Goal: Communication & Community: Ask a question

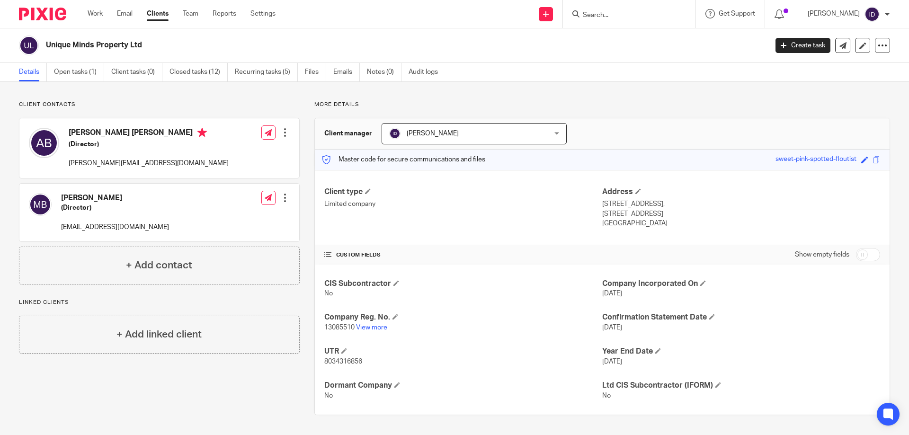
click at [654, 12] on input "Search" at bounding box center [624, 15] width 85 height 9
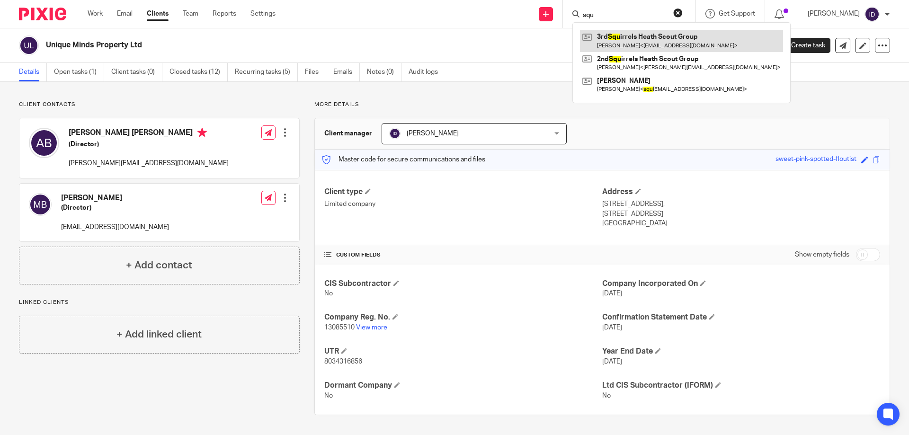
type input "squ"
click at [639, 36] on link at bounding box center [681, 41] width 203 height 22
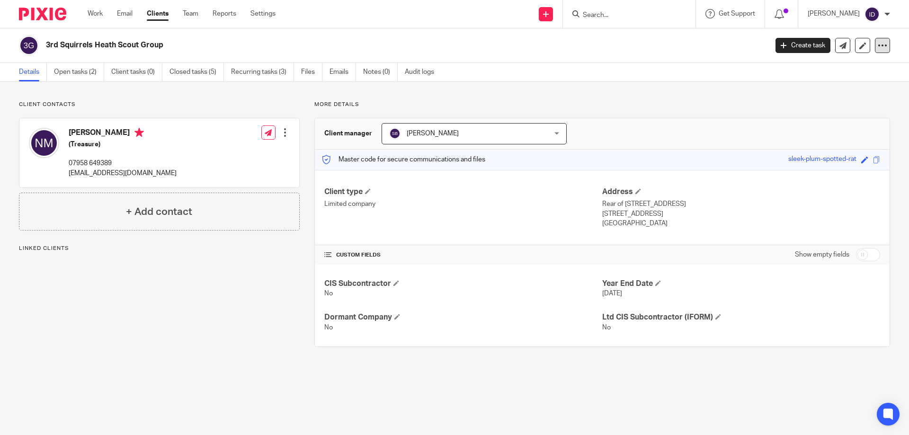
click at [877, 45] on icon at bounding box center [881, 45] width 9 height 9
click at [630, 120] on div "Client manager Shari Baird Shari Baird Aimee Coveney Alison Whelan Callum Sewel…" at bounding box center [602, 133] width 575 height 31
click at [265, 131] on icon at bounding box center [268, 132] width 7 height 7
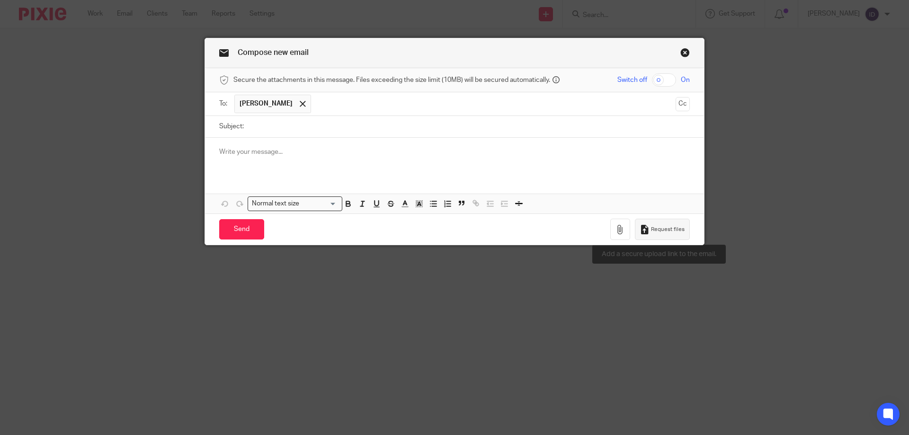
click at [669, 232] on span "Request files" at bounding box center [668, 230] width 34 height 8
